Goal: Information Seeking & Learning: Learn about a topic

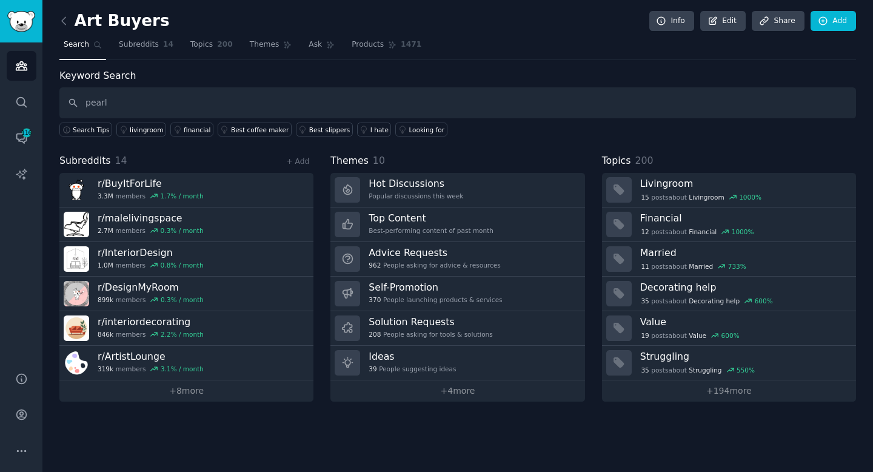
type input "pearl"
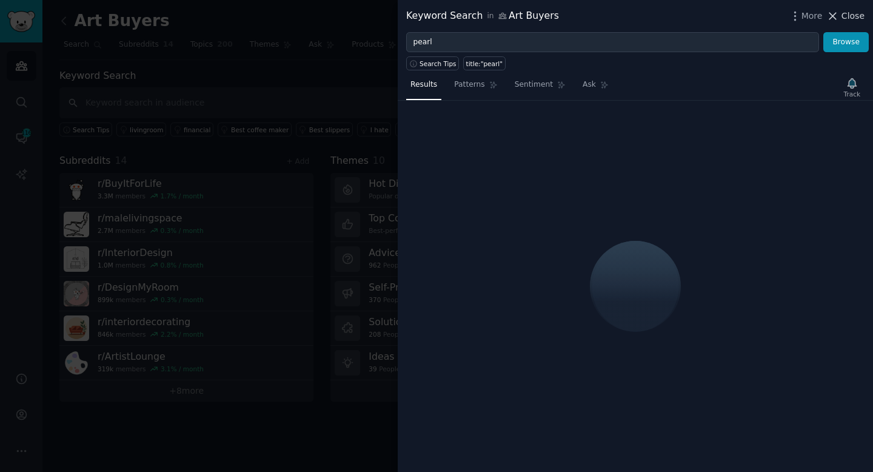
click at [835, 19] on icon at bounding box center [832, 16] width 13 height 13
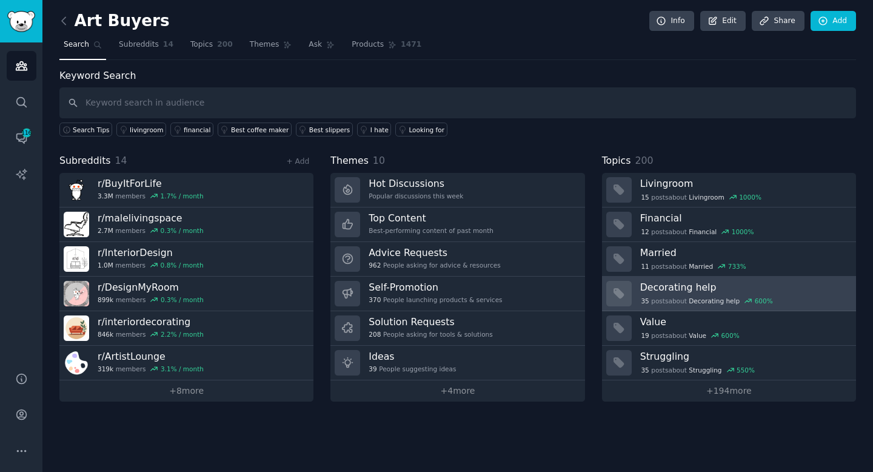
click at [696, 296] on span "Decorating help" at bounding box center [714, 300] width 51 height 8
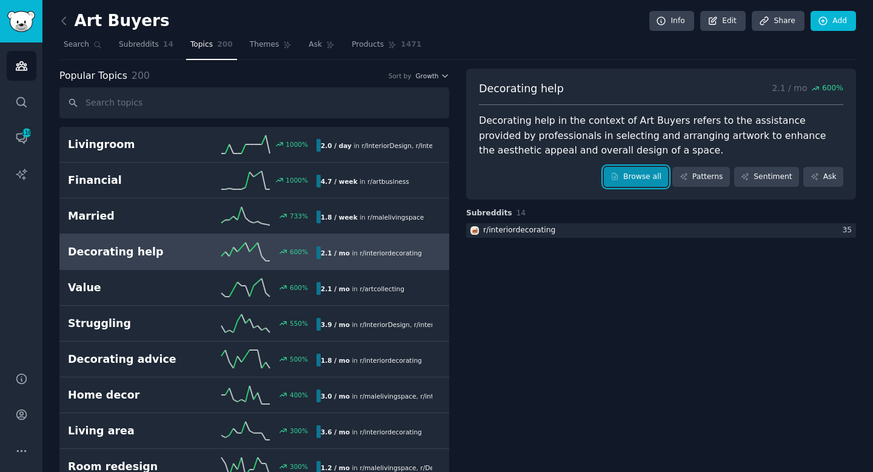
click at [635, 178] on link "Browse all" at bounding box center [636, 177] width 65 height 21
